Goal: Transaction & Acquisition: Subscribe to service/newsletter

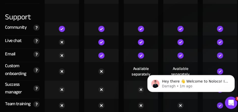
scroll to position [44, 0]
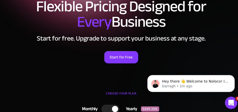
click at [103, 50] on link "Start for Free" at bounding box center [119, 56] width 33 height 12
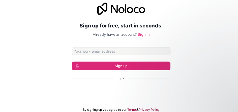
click link "Sign in" at bounding box center [142, 34] width 12 height 4
